Goal: Task Accomplishment & Management: Manage account settings

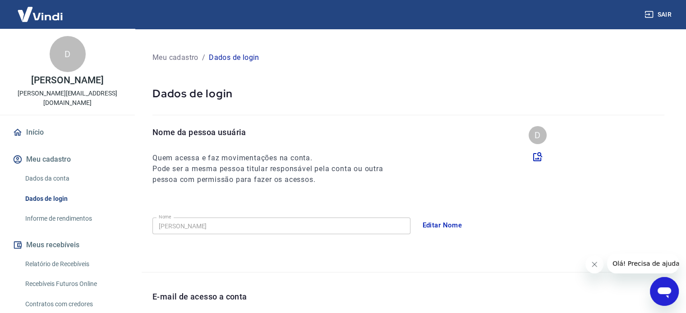
click at [87, 275] on link "Recebíveis Futuros Online" at bounding box center [73, 284] width 102 height 18
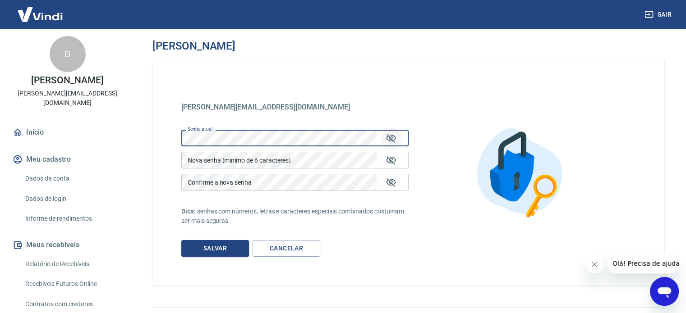
click at [393, 138] on icon "Mostrar/esconder senha" at bounding box center [390, 138] width 11 height 11
click at [138, 134] on div "[PERSON_NAME] [PERSON_NAME][EMAIL_ADDRESS][DOMAIN_NAME] [EMAIL_ADDRESS][DOMAIN_…" at bounding box center [408, 163] width 555 height 268
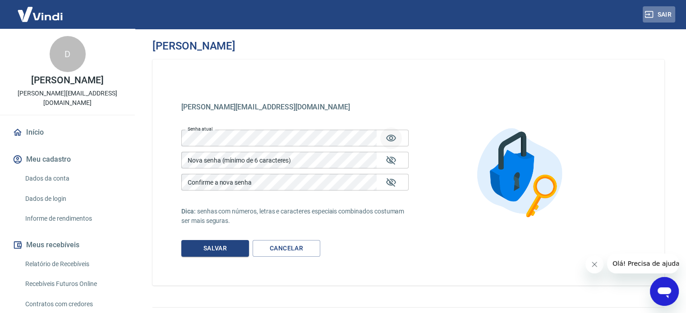
click at [662, 15] on button "Sair" at bounding box center [658, 14] width 32 height 17
